Goal: Information Seeking & Learning: Learn about a topic

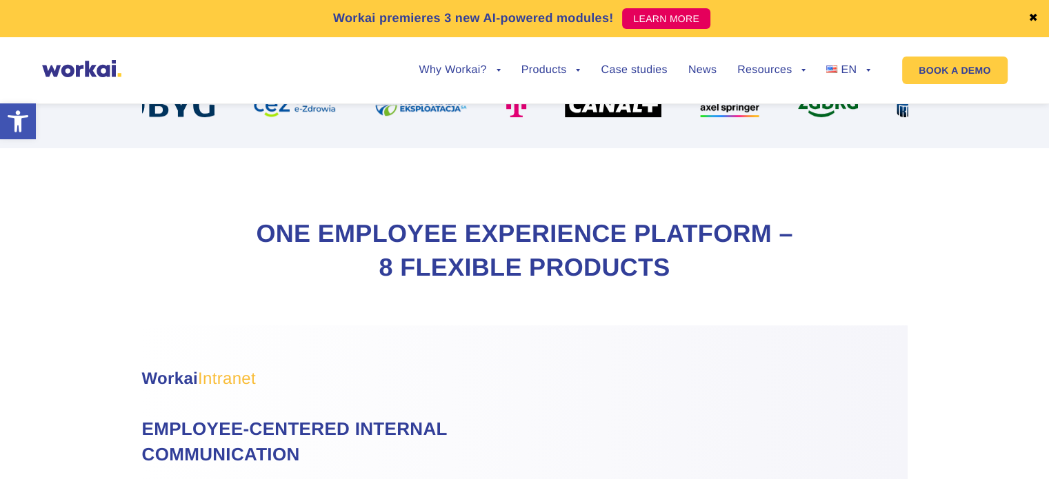
scroll to position [552, 0]
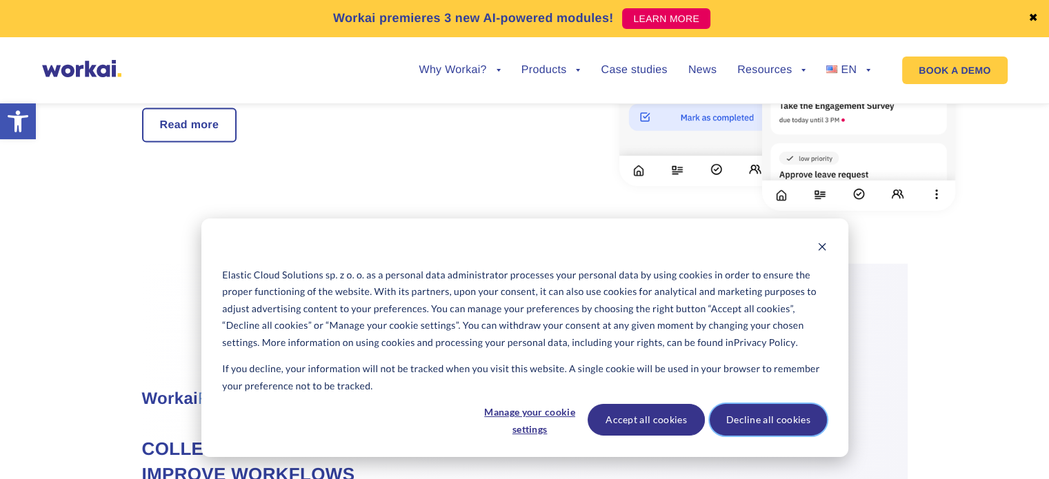
click at [748, 431] on button "Decline all cookies" at bounding box center [768, 420] width 117 height 32
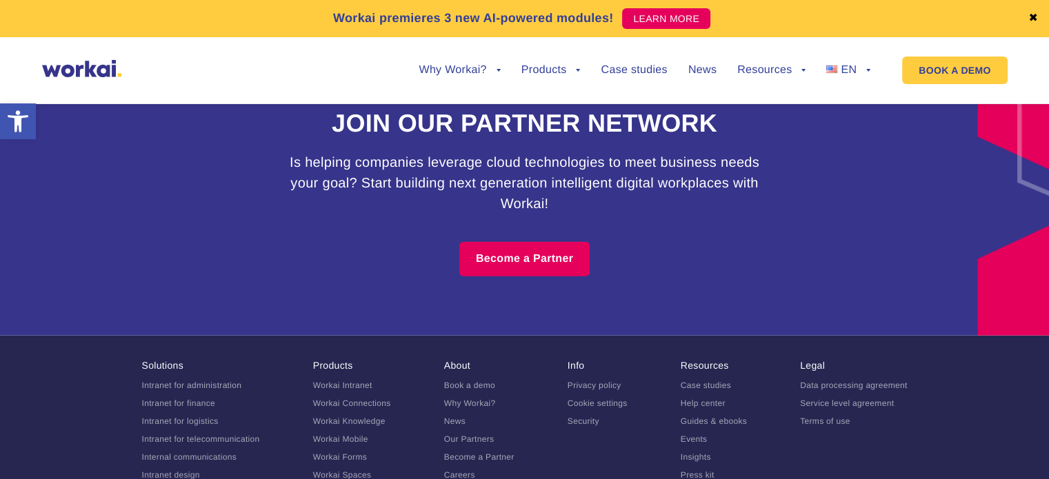
scroll to position [8525, 0]
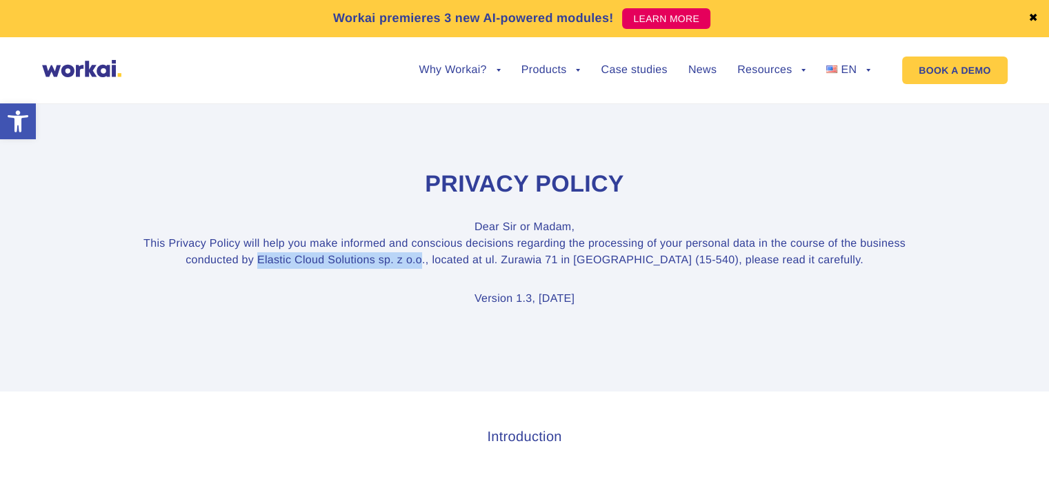
copy p "Elastic Cloud Solutions sp. z o.o"
drag, startPoint x: 293, startPoint y: 261, endPoint x: 455, endPoint y: 235, distance: 163.5
click at [460, 261] on p "Dear [PERSON_NAME] or Madam, This Privacy Policy will help you make informed an…" at bounding box center [525, 244] width 766 height 50
